Goal: Task Accomplishment & Management: Manage account settings

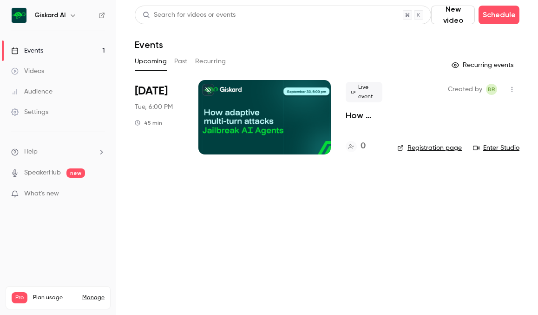
click at [238, 129] on div at bounding box center [264, 117] width 132 height 74
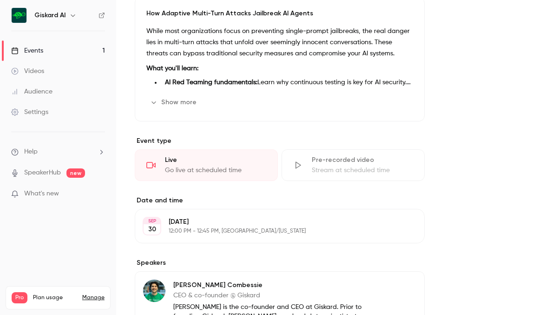
scroll to position [386, 0]
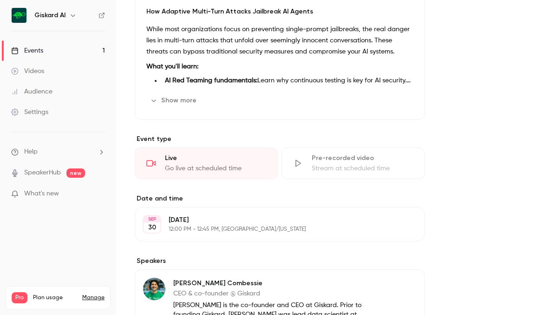
click at [161, 102] on button "Show more" at bounding box center [174, 100] width 56 height 15
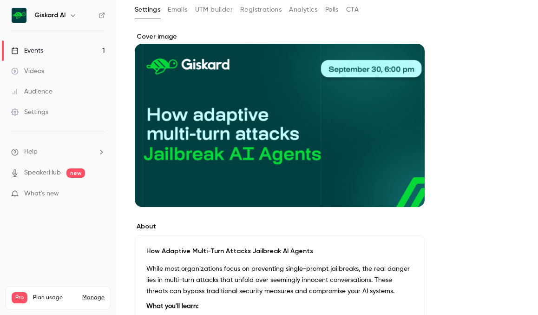
scroll to position [146, 0]
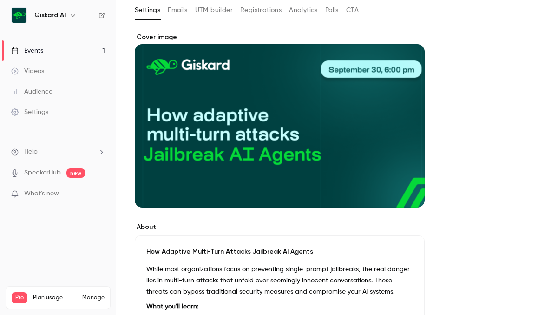
click at [387, 150] on div "Cover image" at bounding box center [280, 120] width 290 height 175
click at [0, 0] on input "Cover image" at bounding box center [0, 0] width 0 height 0
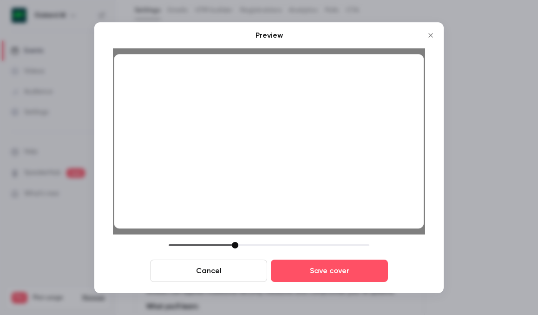
drag, startPoint x: 358, startPoint y: 177, endPoint x: 359, endPoint y: 190, distance: 13.5
click at [359, 190] on div at bounding box center [269, 141] width 310 height 174
drag, startPoint x: 358, startPoint y: 190, endPoint x: 357, endPoint y: 184, distance: 5.7
click at [357, 184] on div at bounding box center [269, 141] width 310 height 174
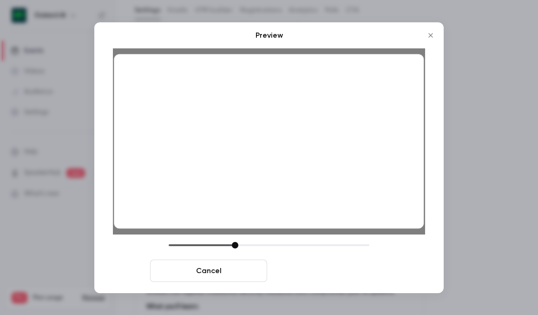
click at [352, 263] on button "Save cover" at bounding box center [329, 270] width 117 height 22
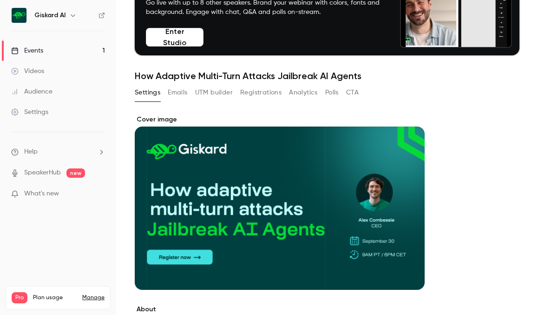
scroll to position [0, 0]
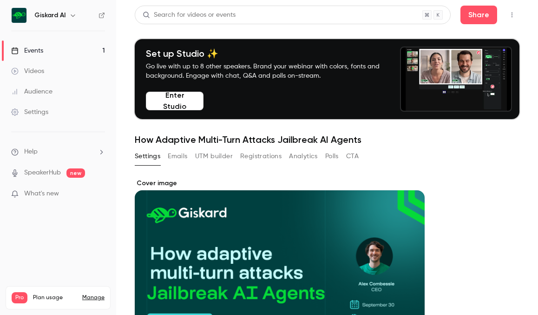
click at [187, 92] on button "Enter Studio" at bounding box center [175, 101] width 58 height 19
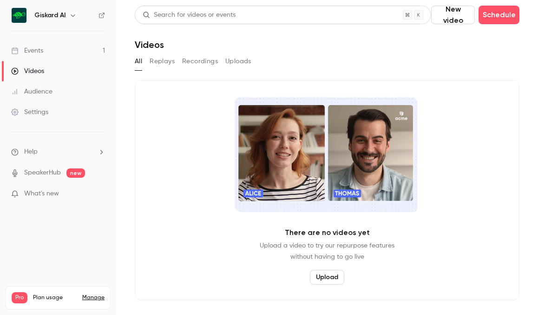
click at [67, 50] on link "Events 1" at bounding box center [58, 50] width 116 height 20
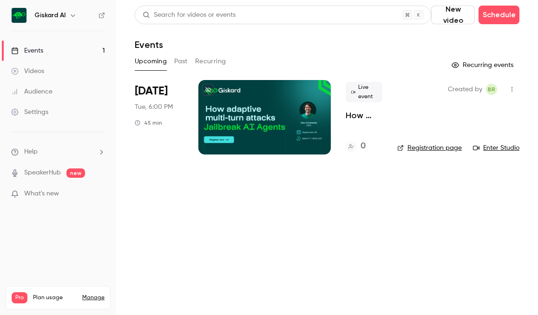
click at [253, 102] on div at bounding box center [264, 117] width 132 height 74
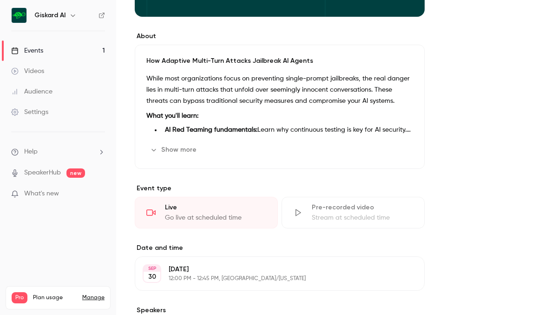
scroll to position [338, 0]
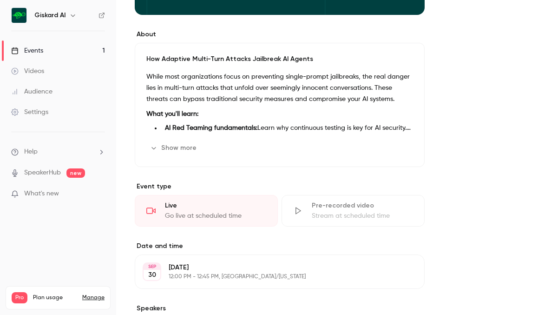
click at [184, 149] on button "Show more" at bounding box center [174, 147] width 56 height 15
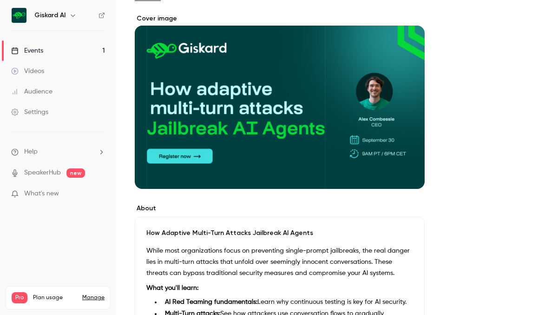
scroll to position [36, 0]
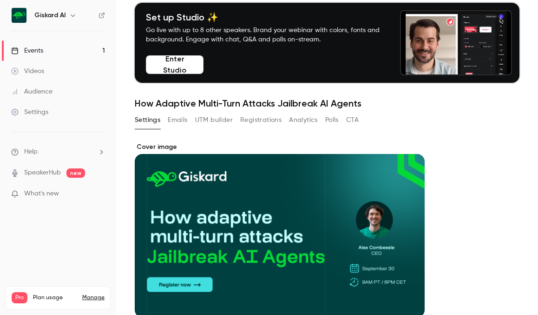
click at [187, 67] on button "Enter Studio" at bounding box center [175, 64] width 58 height 19
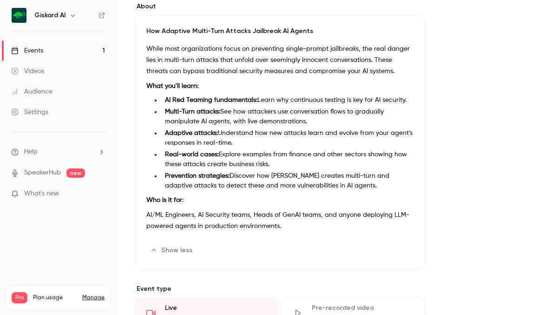
scroll to position [369, 0]
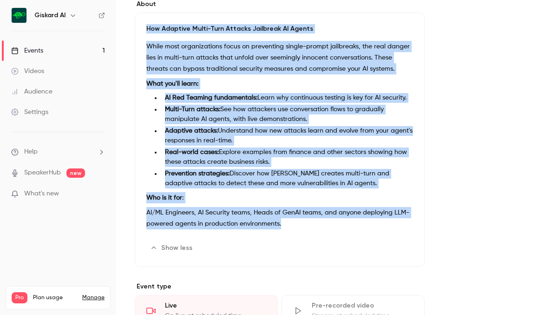
drag, startPoint x: 147, startPoint y: 26, endPoint x: 294, endPoint y: 222, distance: 244.6
click at [294, 222] on div "How Adaptive Multi-Turn Attacks Jailbreak AI Agents While most organizations fo…" at bounding box center [280, 140] width 290 height 254
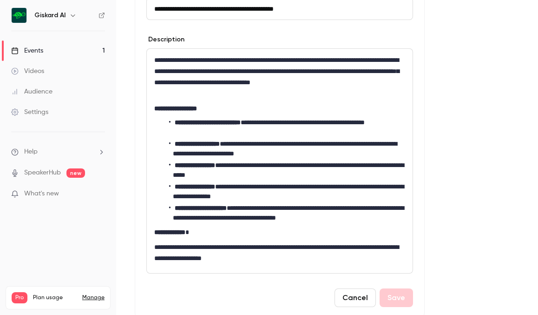
scroll to position [414, 0]
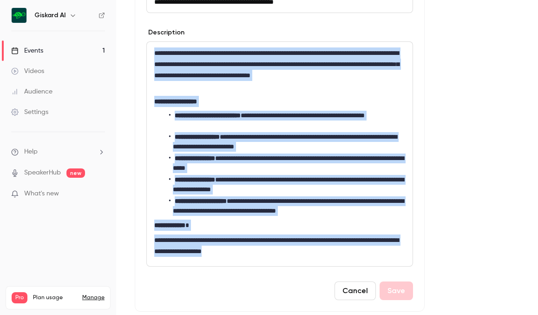
drag, startPoint x: 154, startPoint y: 52, endPoint x: 361, endPoint y: 246, distance: 283.4
click at [361, 246] on div "**********" at bounding box center [280, 154] width 266 height 224
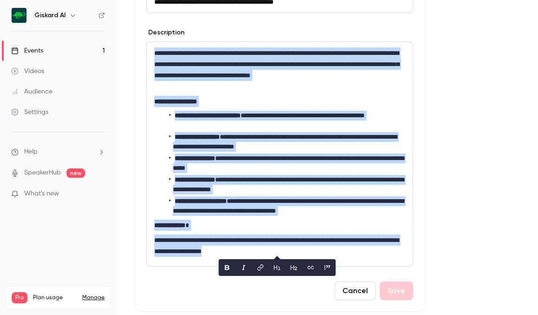
copy div "**********"
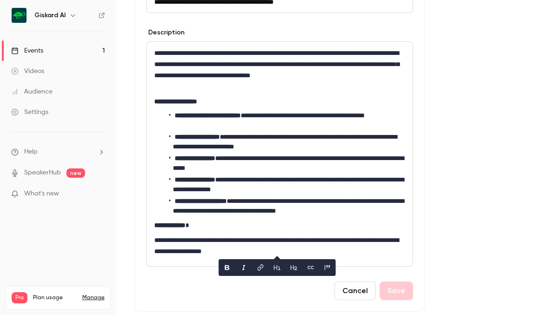
click at [442, 179] on div "**********" at bounding box center [327, 198] width 385 height 866
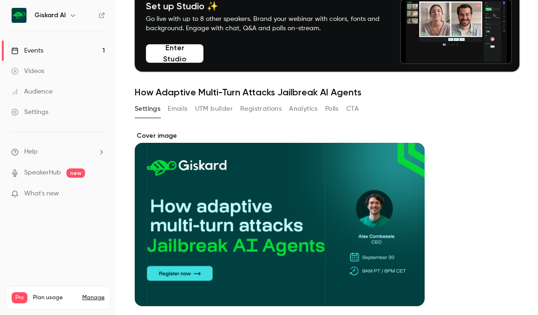
scroll to position [0, 0]
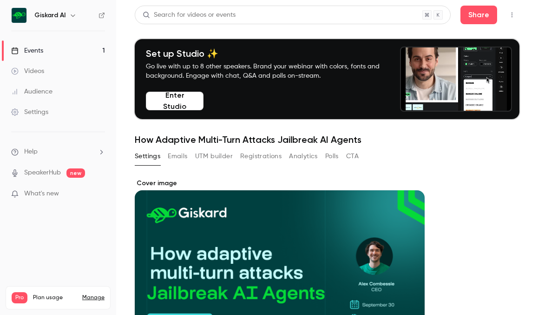
click at [182, 159] on button "Emails" at bounding box center [178, 156] width 20 height 15
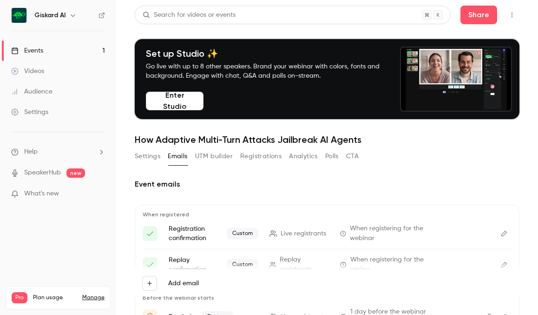
click at [218, 153] on button "UTM builder" at bounding box center [214, 156] width 38 height 15
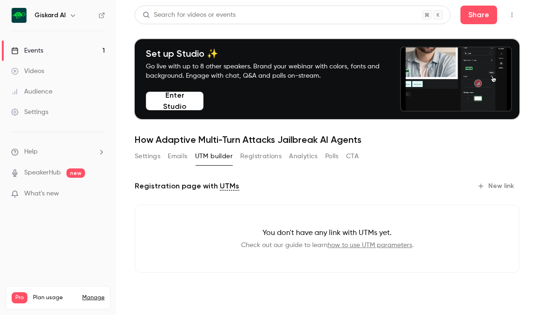
click at [266, 158] on button "Registrations" at bounding box center [260, 156] width 41 height 15
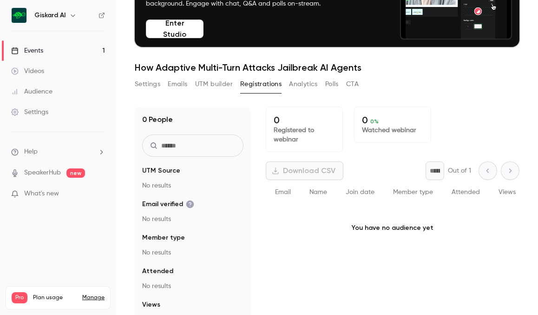
scroll to position [72, 0]
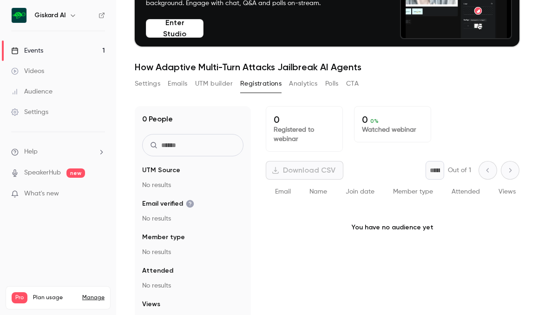
click at [264, 209] on div "0 People UTM Source No results Email verified No results Member type No results…" at bounding box center [327, 217] width 385 height 222
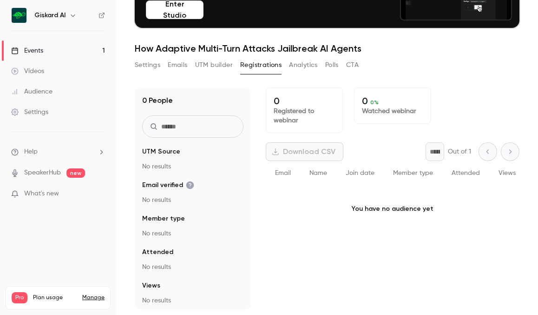
scroll to position [0, 0]
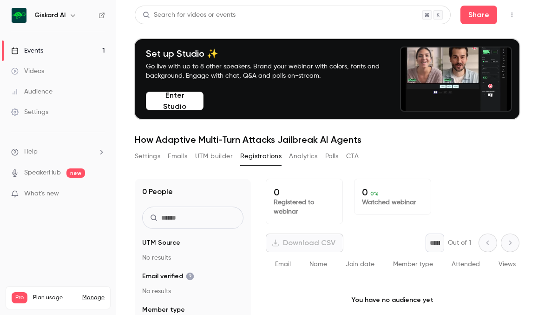
click at [306, 165] on div "Settings Emails UTM builder Registrations Analytics Polls CTA" at bounding box center [247, 158] width 224 height 19
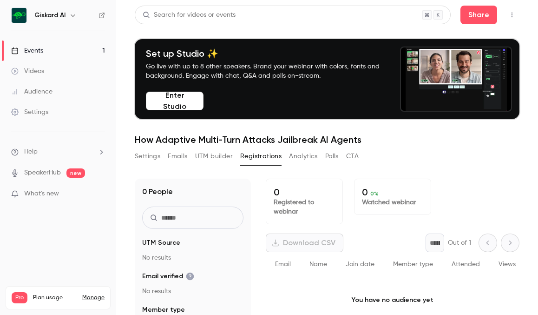
click at [306, 161] on button "Analytics" at bounding box center [303, 156] width 29 height 15
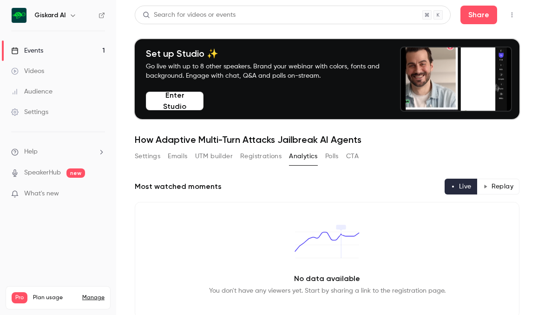
click at [249, 157] on button "Registrations" at bounding box center [260, 156] width 41 height 15
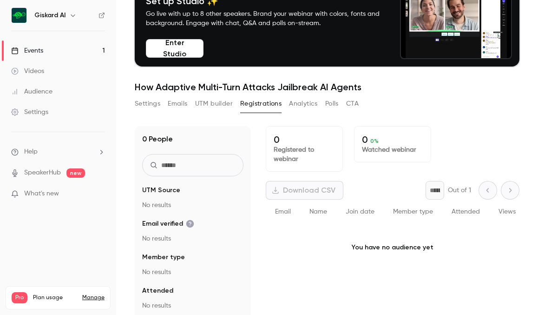
scroll to position [67, 0]
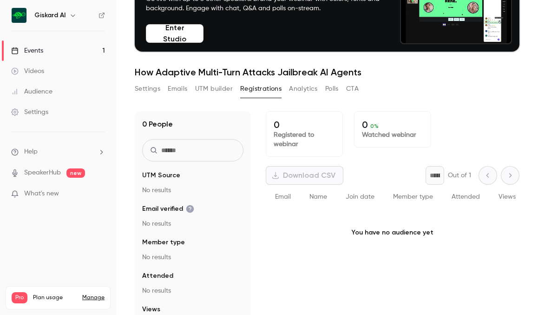
click at [330, 90] on button "Polls" at bounding box center [331, 88] width 13 height 15
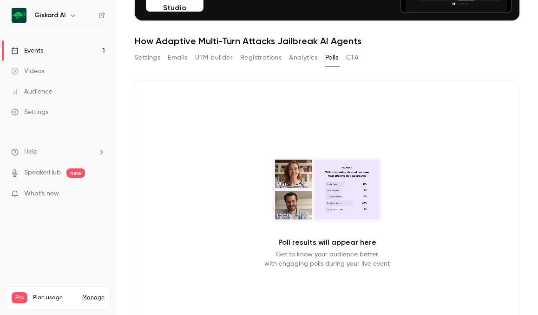
scroll to position [33, 0]
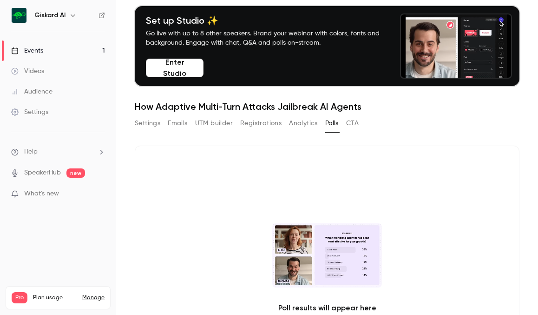
click at [269, 123] on button "Registrations" at bounding box center [260, 123] width 41 height 15
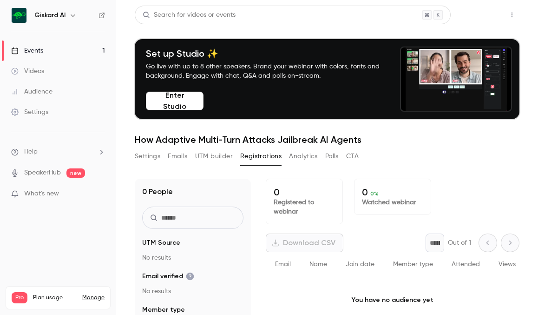
click at [474, 14] on button "Share" at bounding box center [479, 15] width 37 height 19
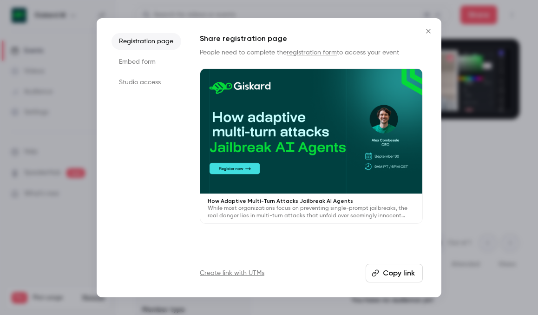
click at [138, 59] on li "Embed form" at bounding box center [147, 61] width 70 height 17
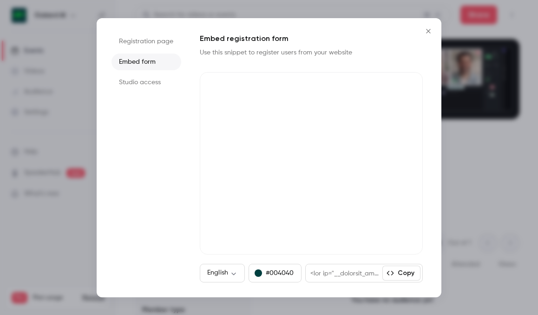
click at [147, 37] on li "Registration page" at bounding box center [147, 41] width 70 height 17
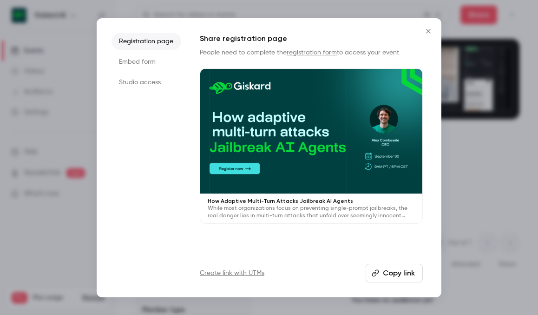
click at [244, 276] on link "Create link with UTMs" at bounding box center [232, 272] width 65 height 9
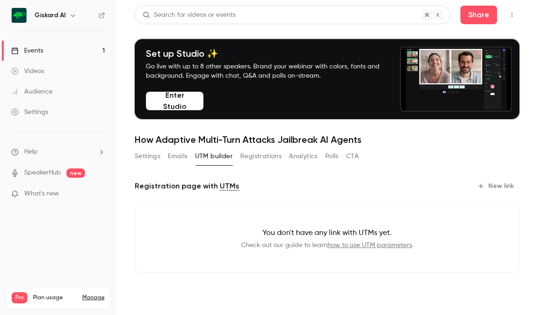
click at [364, 243] on link "how to use UTM parameters" at bounding box center [370, 245] width 85 height 7
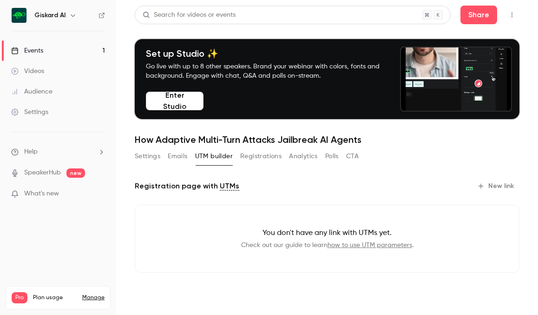
click at [253, 156] on button "Registrations" at bounding box center [260, 156] width 41 height 15
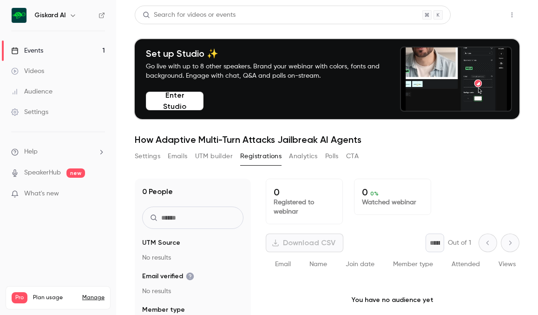
click at [481, 23] on button "Share" at bounding box center [479, 15] width 37 height 19
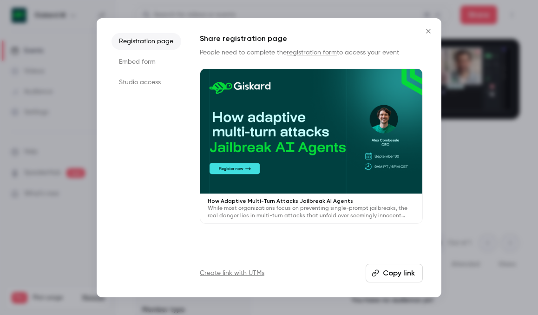
click at [400, 273] on button "Copy link" at bounding box center [394, 272] width 57 height 19
click at [392, 274] on button "Copy link" at bounding box center [394, 272] width 57 height 19
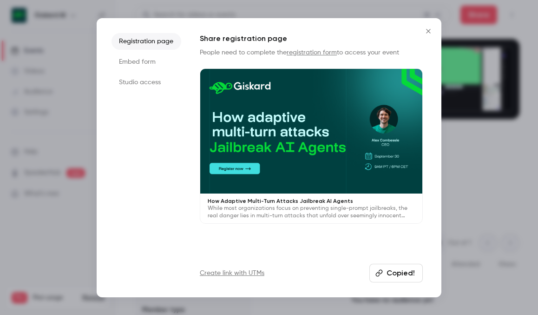
click at [431, 35] on button "Close" at bounding box center [428, 31] width 19 height 19
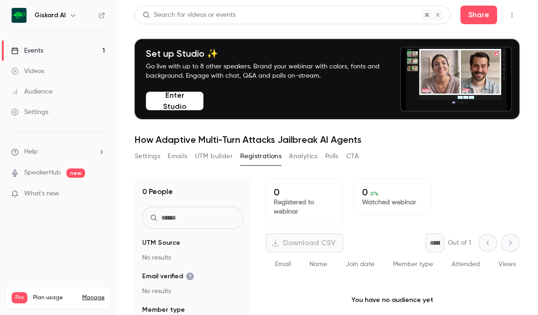
click at [478, 28] on header "Search for videos or events Share Set up Studio ✨ Go live with up to 8 other sp…" at bounding box center [327, 75] width 385 height 139
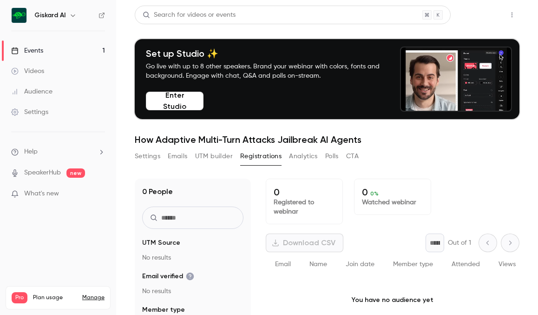
click at [478, 18] on button "Share" at bounding box center [479, 15] width 37 height 19
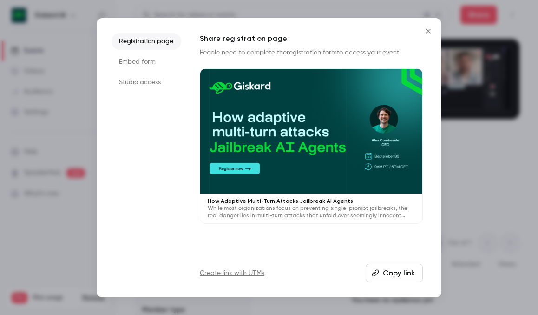
click at [382, 273] on button "Copy link" at bounding box center [394, 272] width 57 height 19
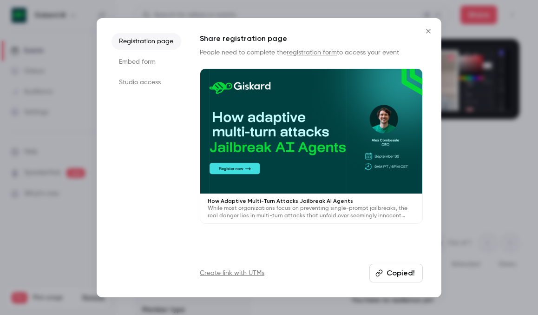
click at [428, 30] on icon "Close" at bounding box center [428, 30] width 11 height 7
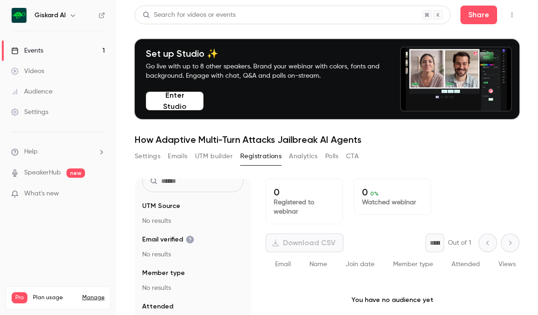
scroll to position [24, 0]
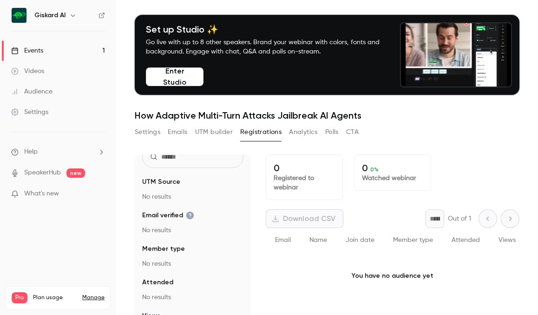
click at [154, 136] on button "Settings" at bounding box center [148, 132] width 26 height 15
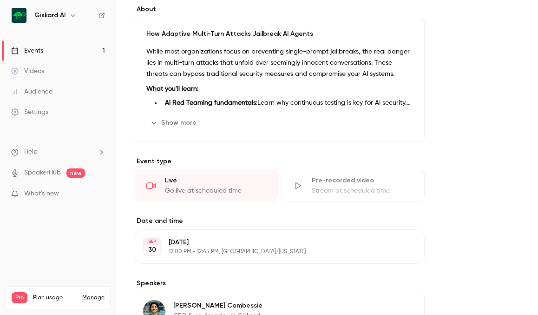
scroll to position [364, 0]
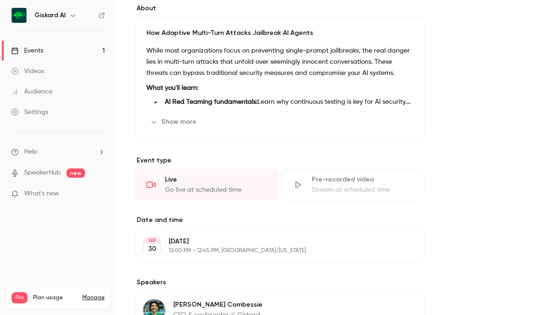
click at [178, 116] on button "Show more" at bounding box center [174, 121] width 56 height 15
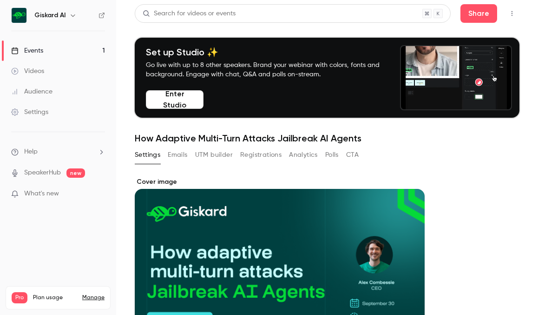
scroll to position [0, 0]
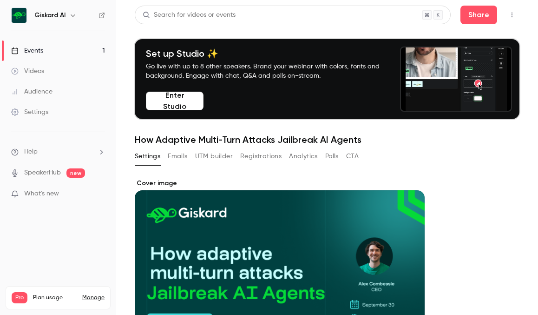
click at [254, 152] on button "Registrations" at bounding box center [260, 156] width 41 height 15
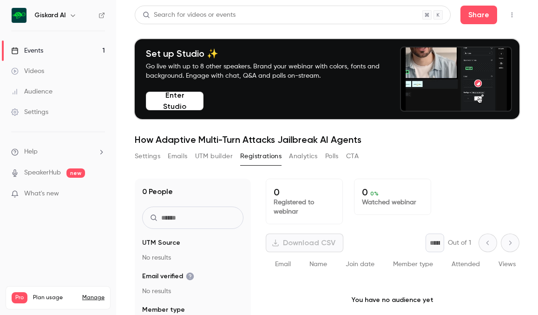
click at [499, 13] on div "Share" at bounding box center [490, 15] width 59 height 19
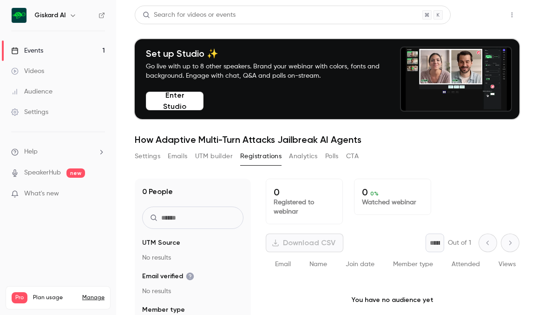
click at [470, 20] on button "Share" at bounding box center [479, 15] width 37 height 19
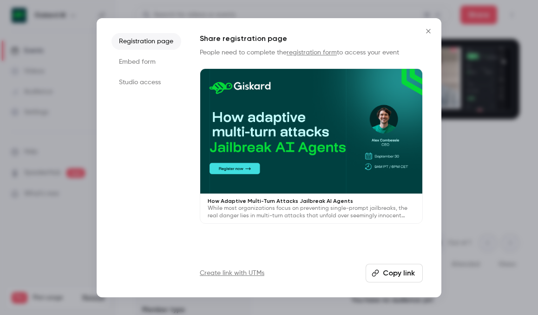
click at [373, 273] on icon "button" at bounding box center [375, 272] width 7 height 7
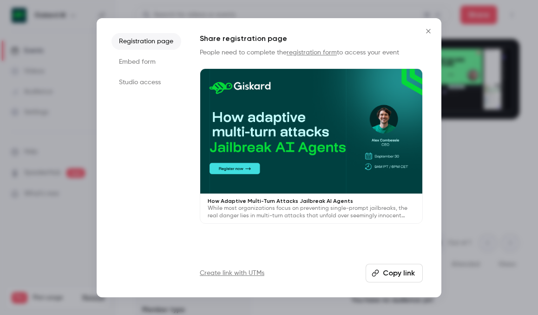
click at [424, 30] on icon "Close" at bounding box center [428, 30] width 11 height 7
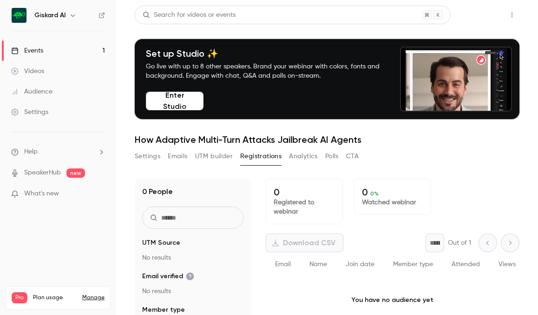
click at [484, 19] on button "Share" at bounding box center [479, 15] width 37 height 19
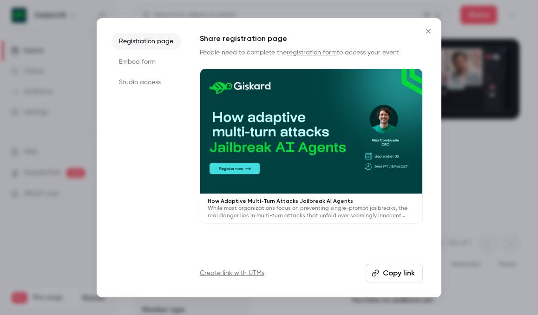
click at [386, 274] on button "Copy link" at bounding box center [394, 272] width 57 height 19
click at [426, 35] on button "Close" at bounding box center [428, 31] width 19 height 19
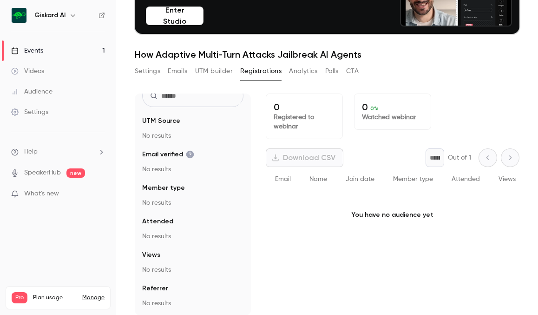
scroll to position [91, 0]
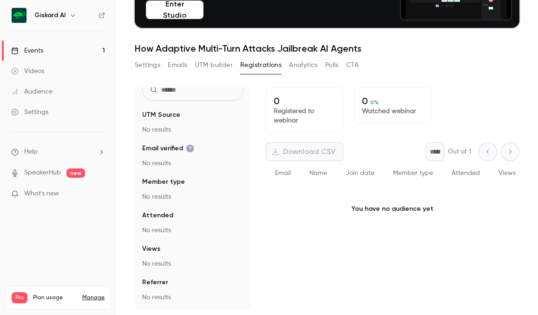
click at [145, 67] on button "Settings" at bounding box center [148, 65] width 26 height 15
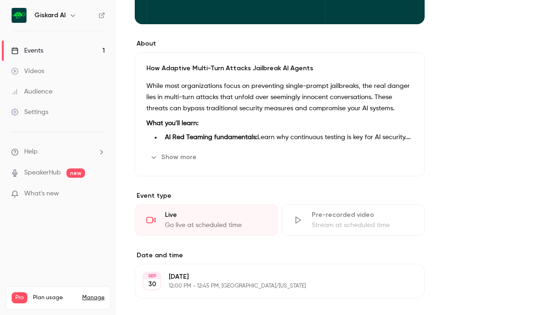
scroll to position [330, 0]
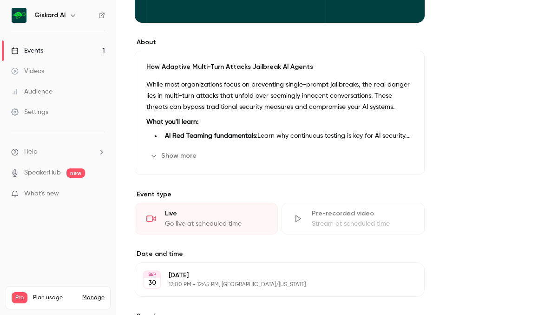
click at [179, 116] on div "While most organizations focus on preventing single-prompt jailbreaks, the real…" at bounding box center [279, 110] width 267 height 62
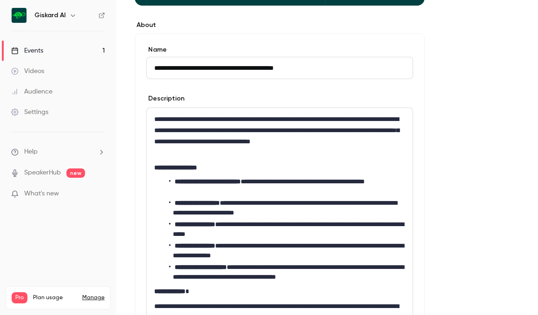
scroll to position [349, 0]
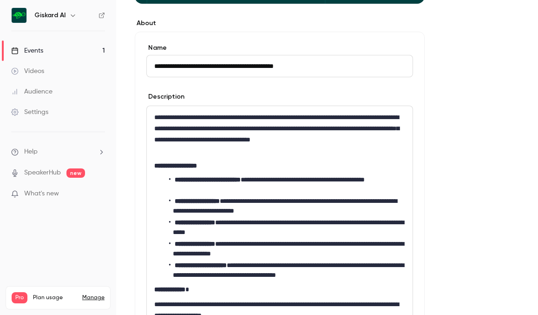
click at [217, 119] on p "**********" at bounding box center [279, 134] width 251 height 45
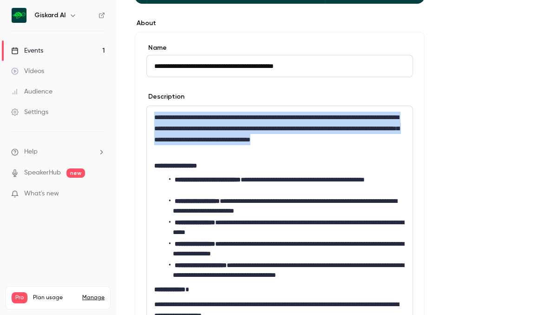
drag, startPoint x: 156, startPoint y: 116, endPoint x: 186, endPoint y: 148, distance: 43.7
click at [186, 148] on p "**********" at bounding box center [279, 134] width 251 height 45
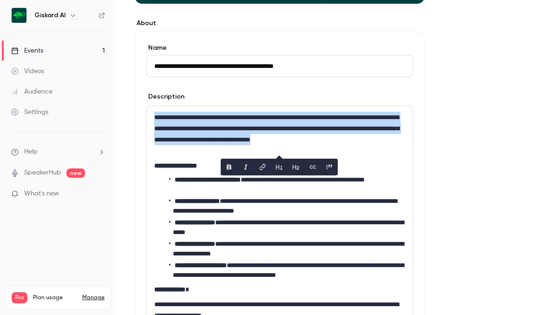
copy p "**********"
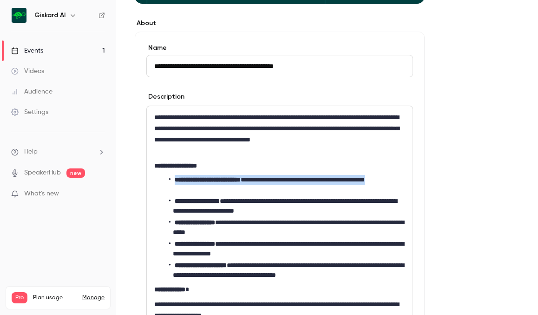
drag, startPoint x: 176, startPoint y: 182, endPoint x: 200, endPoint y: 188, distance: 25.4
click at [200, 188] on li "**********" at bounding box center [287, 185] width 236 height 20
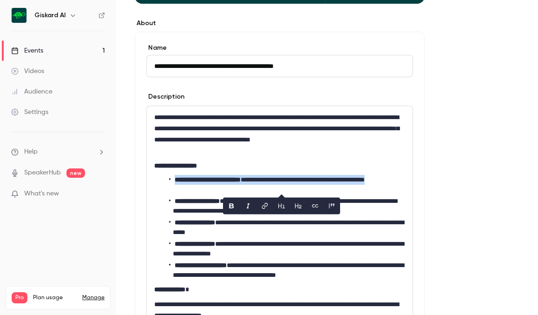
copy li "**********"
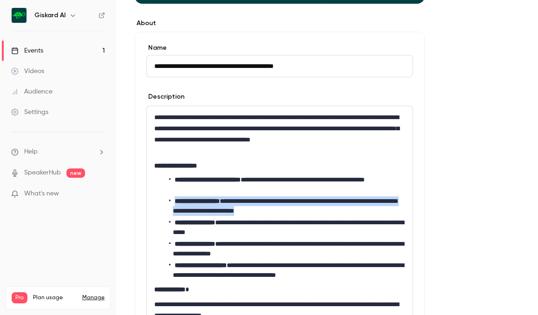
drag, startPoint x: 175, startPoint y: 199, endPoint x: 316, endPoint y: 210, distance: 141.2
click at [316, 210] on li "**********" at bounding box center [287, 206] width 236 height 20
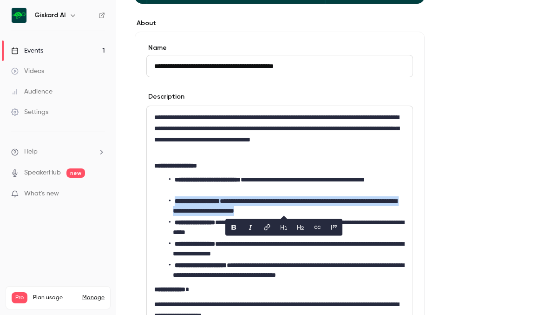
copy li "**********"
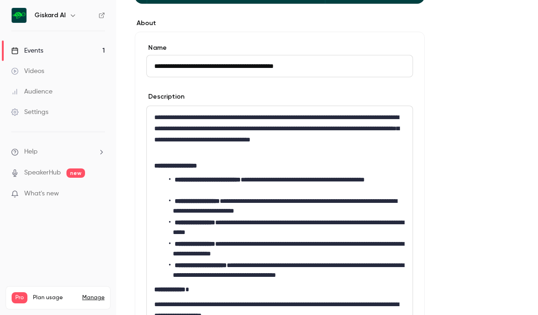
click at [181, 223] on strong "**********" at bounding box center [195, 222] width 40 height 7
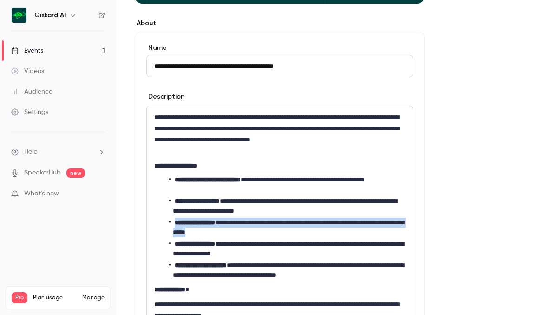
drag, startPoint x: 175, startPoint y: 222, endPoint x: 290, endPoint y: 228, distance: 115.4
click at [290, 228] on li "**********" at bounding box center [287, 227] width 236 height 20
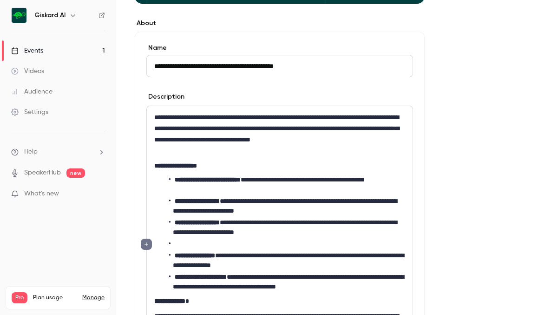
scroll to position [0, 0]
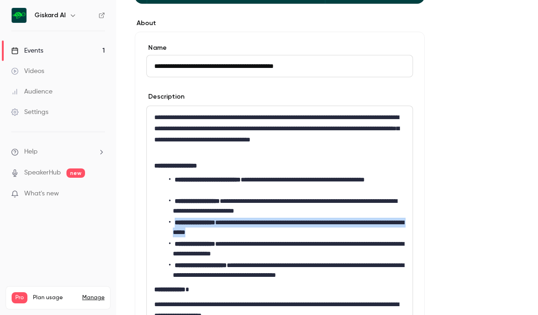
drag, startPoint x: 272, startPoint y: 233, endPoint x: 175, endPoint y: 220, distance: 97.6
click at [175, 220] on li "**********" at bounding box center [287, 227] width 236 height 20
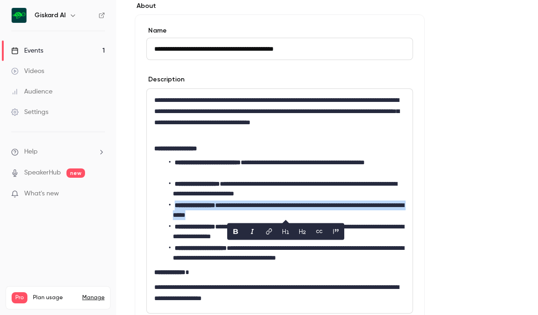
scroll to position [369, 0]
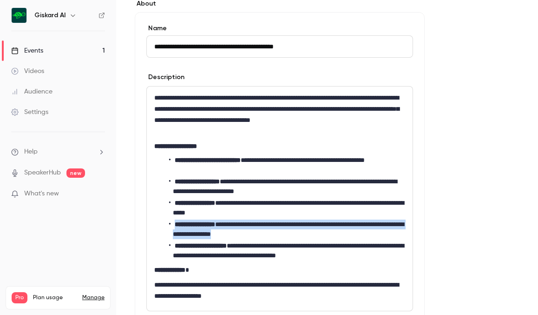
drag, startPoint x: 174, startPoint y: 223, endPoint x: 297, endPoint y: 233, distance: 123.1
click at [297, 233] on li "**********" at bounding box center [287, 229] width 236 height 20
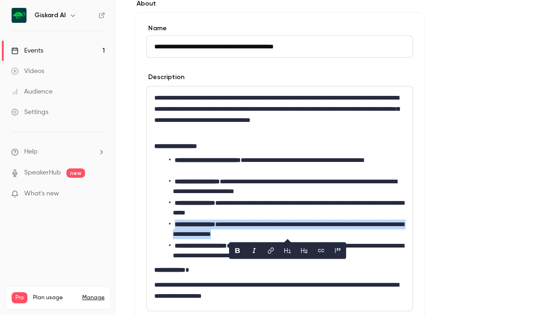
copy li "**********"
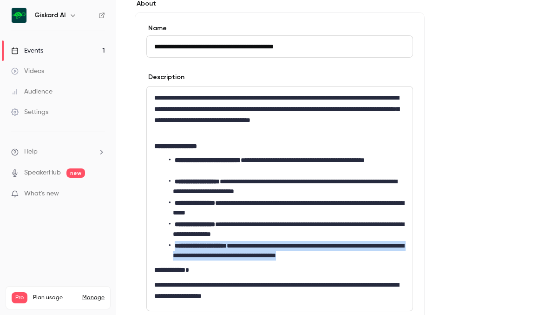
drag, startPoint x: 176, startPoint y: 247, endPoint x: 383, endPoint y: 254, distance: 207.4
click at [383, 254] on li "**********" at bounding box center [287, 251] width 236 height 20
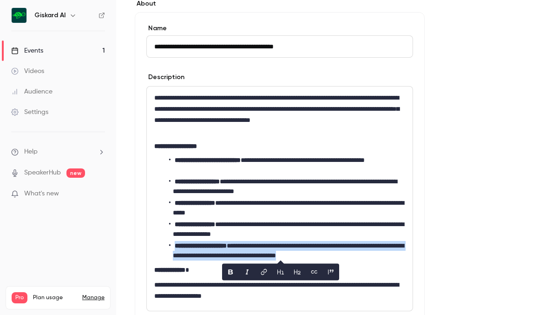
copy li "**********"
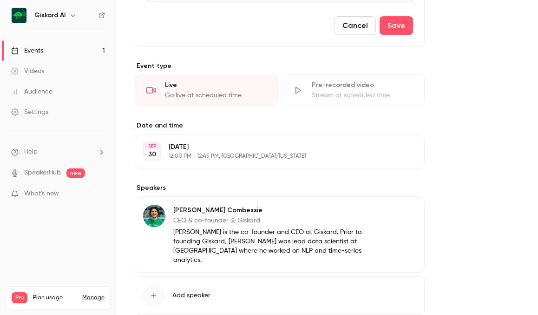
scroll to position [689, 0]
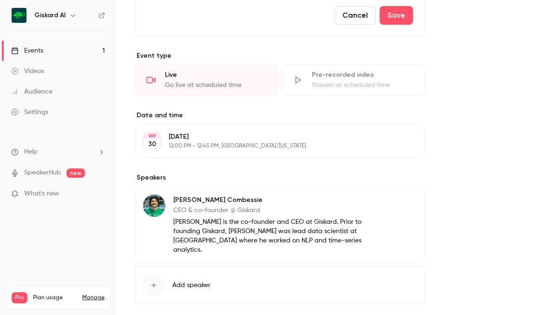
click at [194, 207] on p "CEO & co-founder @ Giskard" at bounding box center [268, 209] width 191 height 9
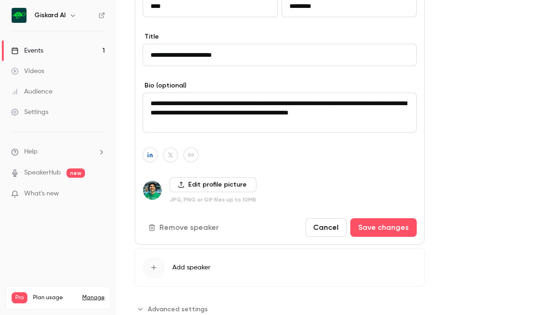
scroll to position [914, 0]
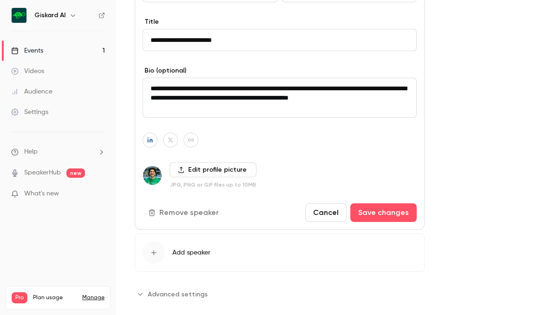
drag, startPoint x: 152, startPoint y: 87, endPoint x: 416, endPoint y: 105, distance: 264.6
click at [417, 106] on div "**********" at bounding box center [280, 95] width 290 height 269
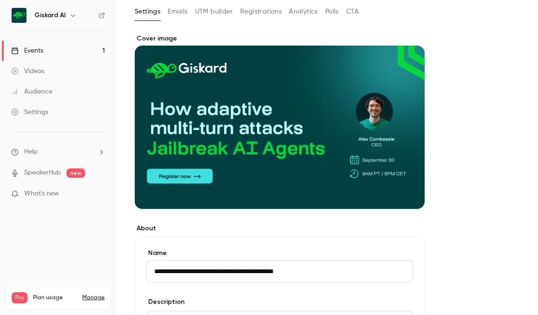
scroll to position [119, 0]
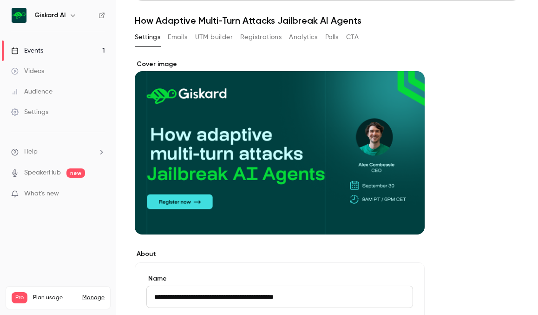
click at [176, 36] on button "Emails" at bounding box center [178, 37] width 20 height 15
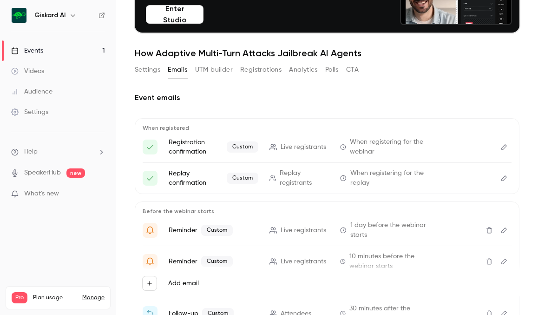
scroll to position [54, 0]
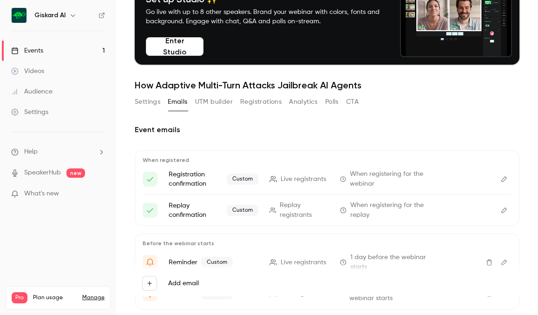
click at [149, 104] on button "Settings" at bounding box center [148, 101] width 26 height 15
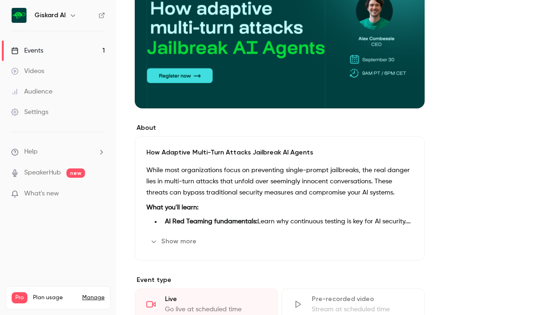
scroll to position [244, 0]
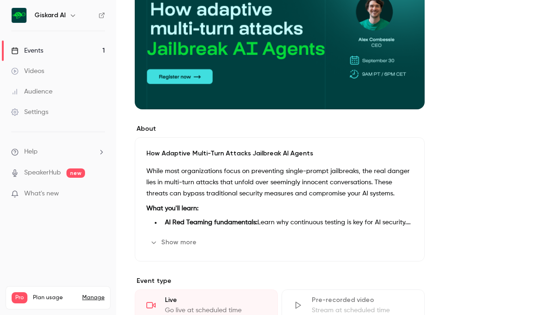
click at [175, 204] on p "What you'll learn:" at bounding box center [279, 208] width 267 height 11
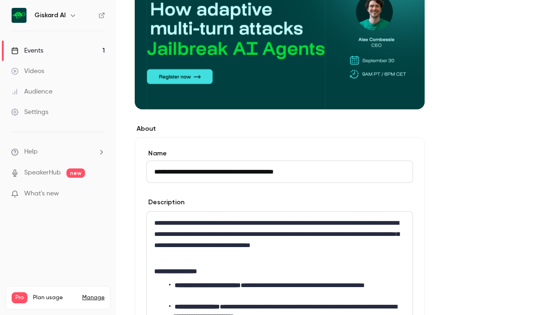
click at [157, 224] on p "**********" at bounding box center [279, 239] width 251 height 45
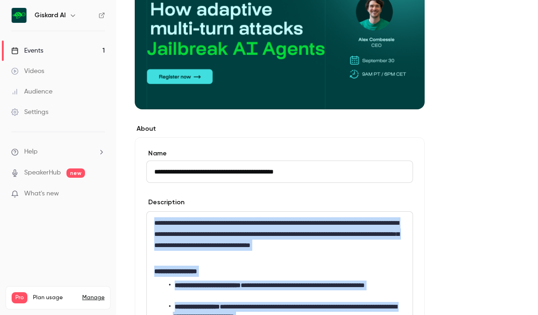
copy div "**********"
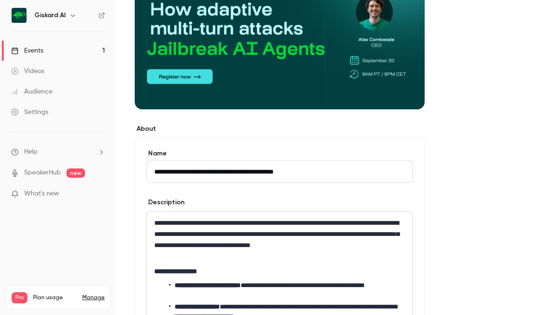
click at [183, 135] on section "**********" at bounding box center [280, 302] width 290 height 357
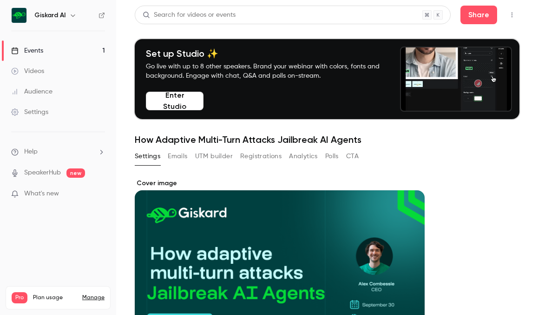
click at [168, 161] on button "Emails" at bounding box center [178, 156] width 20 height 15
